Goal: Task Accomplishment & Management: Manage account settings

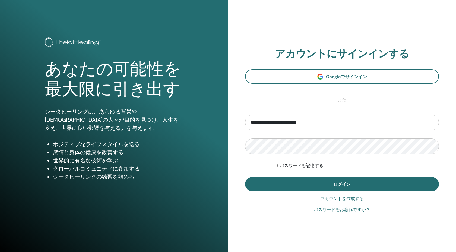
click at [276, 115] on input "**********" at bounding box center [342, 123] width 194 height 16
type input "**********"
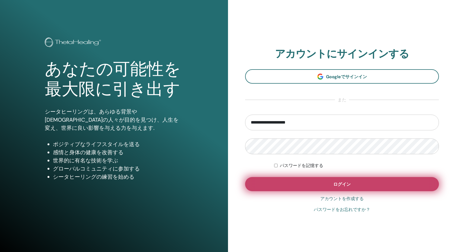
click at [293, 178] on button "ログイン" at bounding box center [342, 184] width 194 height 14
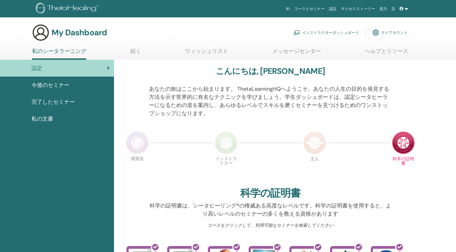
click at [329, 31] on link "インストラクターダッシュボード" at bounding box center [327, 33] width 66 height 12
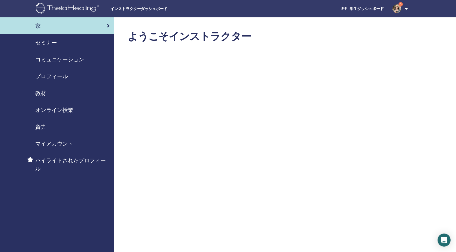
click at [42, 89] on span "教材" at bounding box center [40, 93] width 11 height 8
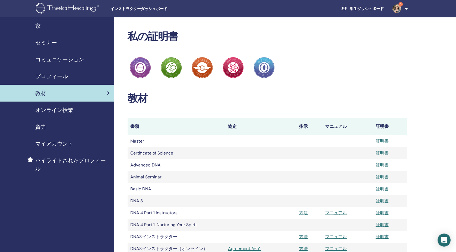
click at [59, 43] on div "セミナー" at bounding box center [56, 43] width 105 height 8
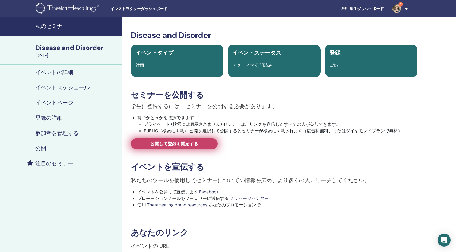
click at [163, 146] on span "公開して登録を開始する" at bounding box center [174, 144] width 48 height 6
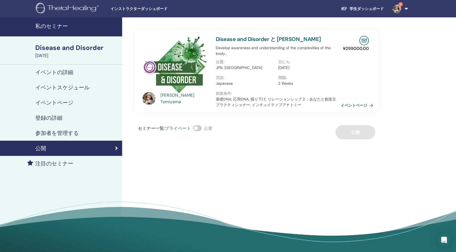
click at [52, 44] on div "Disease and Disorder" at bounding box center [77, 47] width 84 height 9
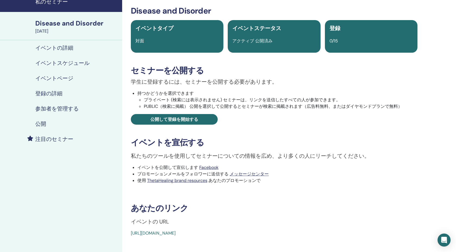
scroll to position [76, 0]
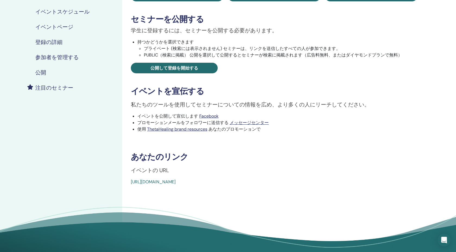
drag, startPoint x: 266, startPoint y: 181, endPoint x: 130, endPoint y: 183, distance: 136.3
click at [130, 183] on div "Disease and Disorder イベントタイプ 対面 イベントステータス アクティブ 公開済み 登録 0/15 セミナーを公開する 学生に登録するに…" at bounding box center [274, 70] width 298 height 231
copy link "https://www.thetahealing.com/seminar-373269-details.html"
